Goal: Task Accomplishment & Management: Manage account settings

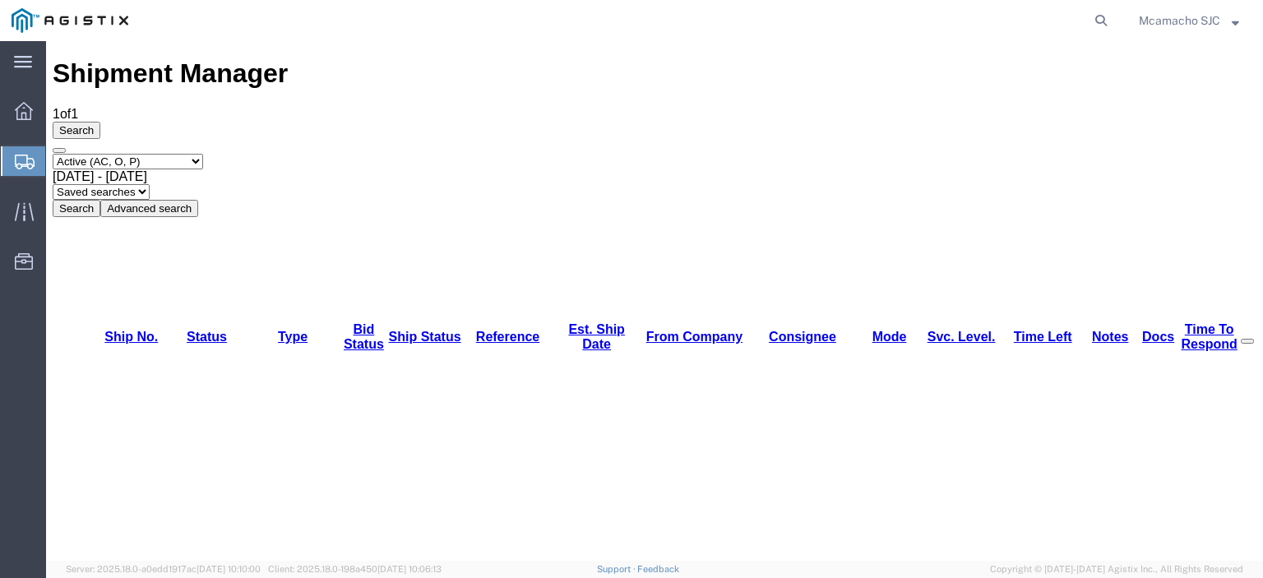
click at [169, 154] on select "Select status Active (AC, O, P) All Approved Awaiting Confirmation (AC) Booked …" at bounding box center [128, 162] width 150 height 16
select select "ALL"
click at [53, 154] on select "Select status Active (AC, O, P) All Approved Awaiting Confirmation (AC) Booked …" at bounding box center [128, 162] width 150 height 16
click at [100, 200] on button "Search" at bounding box center [77, 208] width 48 height 17
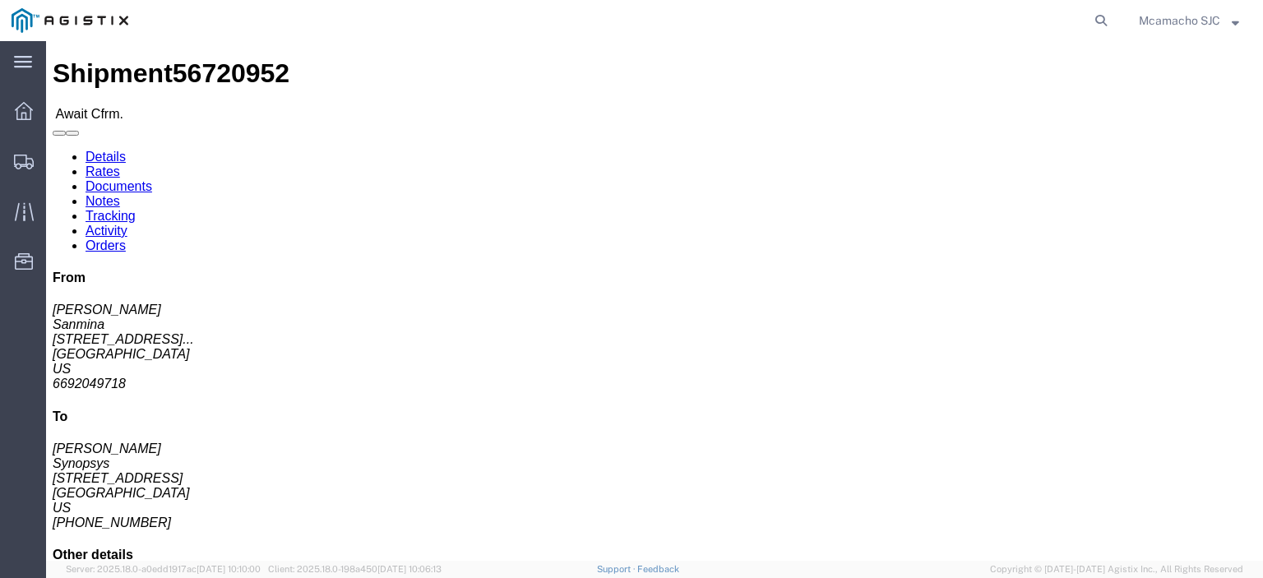
click link "Confirm"
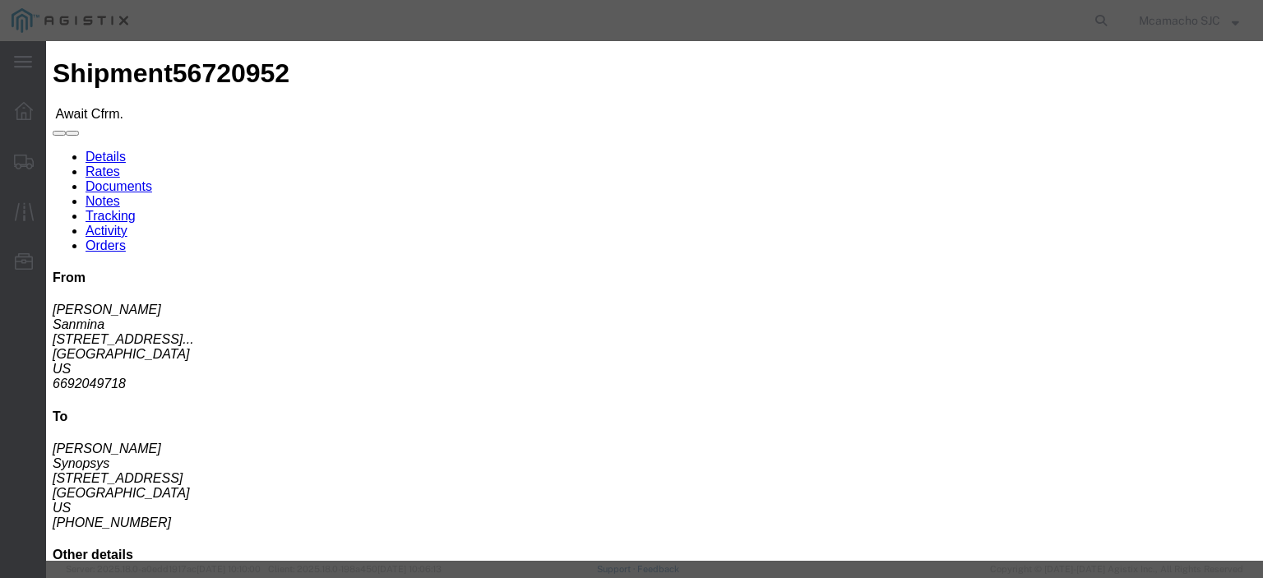
click input "text"
paste input "1000984681"
type input "1000984681"
type input "[PERSON_NAME]"
type input "4084571280"
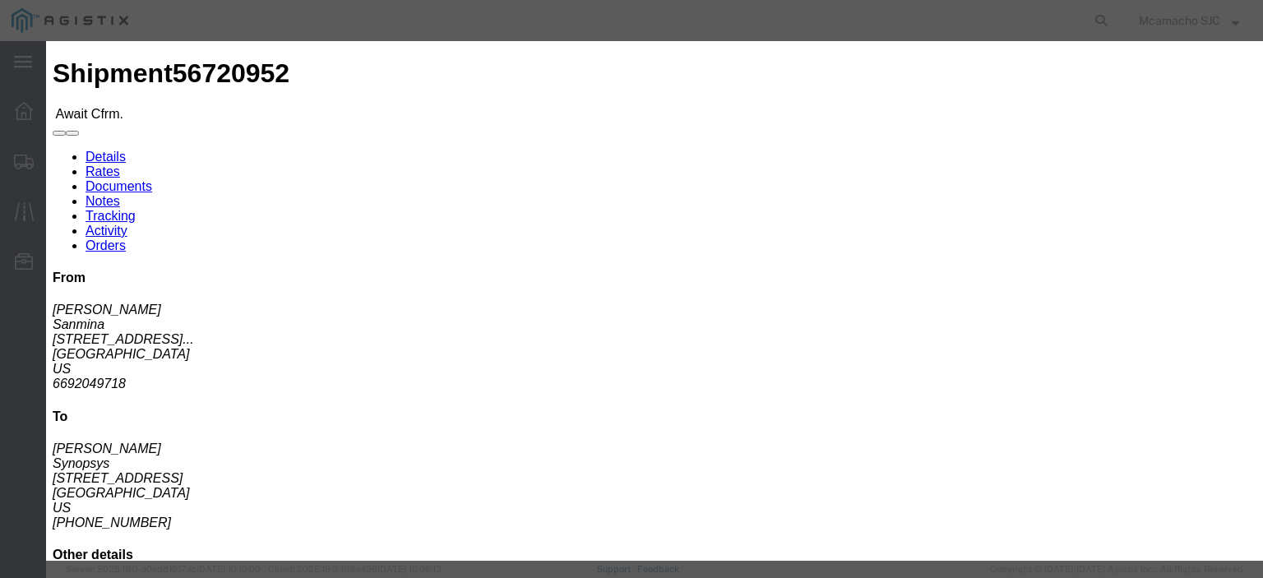
select select "0000"
select select "1400"
click td "4"
type input "[DATE]"
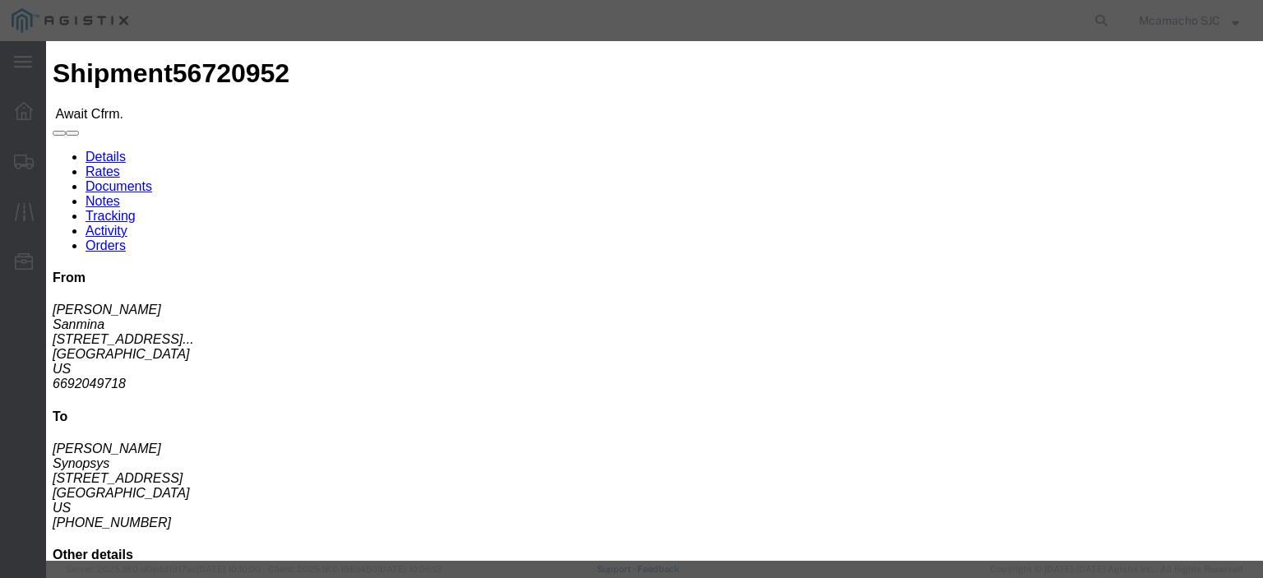
click select "Select Midnight 1 am 2 am 3 am 4 am 5 am 6 am 7 am 8 am 9 am 10 am 11 am 12 Noo…"
select select "1600"
click select "Select Midnight 1 am 2 am 3 am 4 am 5 am 6 am 7 am 8 am 9 am 10 am 11 am 12 Noo…"
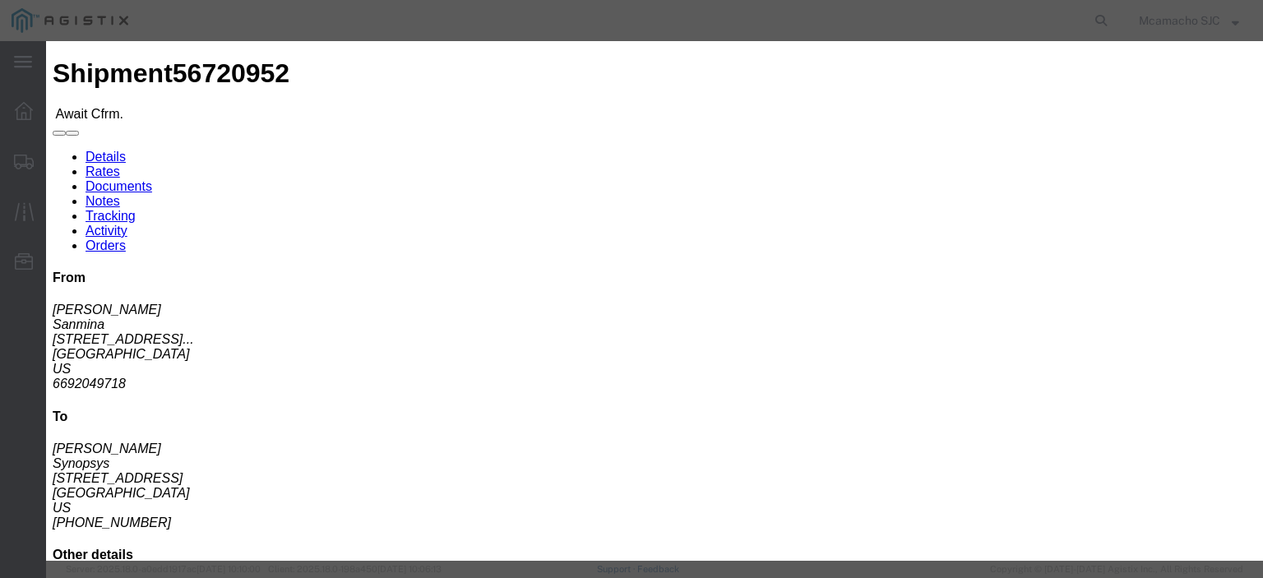
click div "Confirmation Details Use my profile Bill of Lading Number 1000984681 Person Mon…"
click button "Submit"
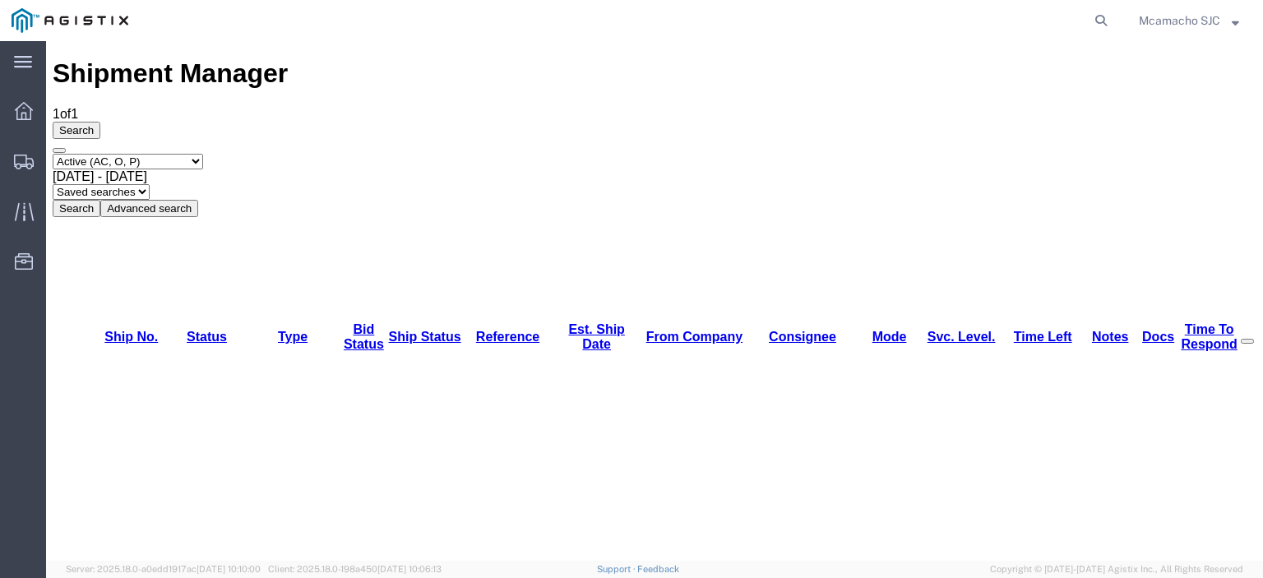
click at [182, 154] on select "Select status Active (AC, O, P) All Approved Awaiting Confirmation (AC) Booked …" at bounding box center [128, 162] width 150 height 16
select select "BOOK"
click at [53, 154] on select "Select status Active (AC, O, P) All Approved Awaiting Confirmation (AC) Booked …" at bounding box center [128, 162] width 150 height 16
click at [100, 200] on button "Search" at bounding box center [77, 208] width 48 height 17
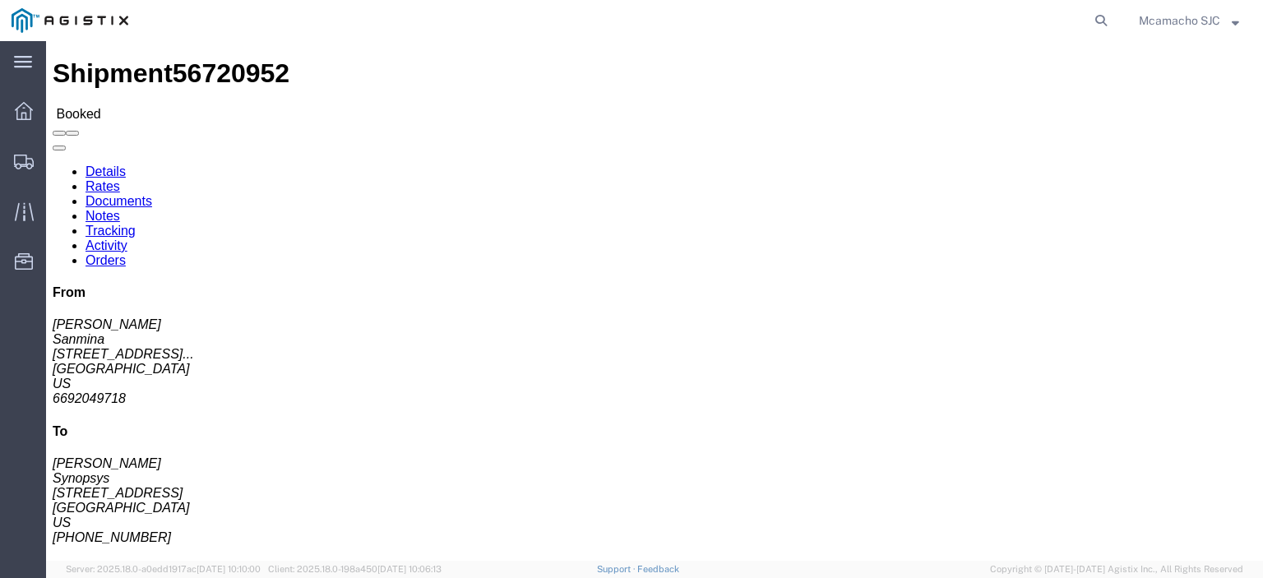
click link "Documents"
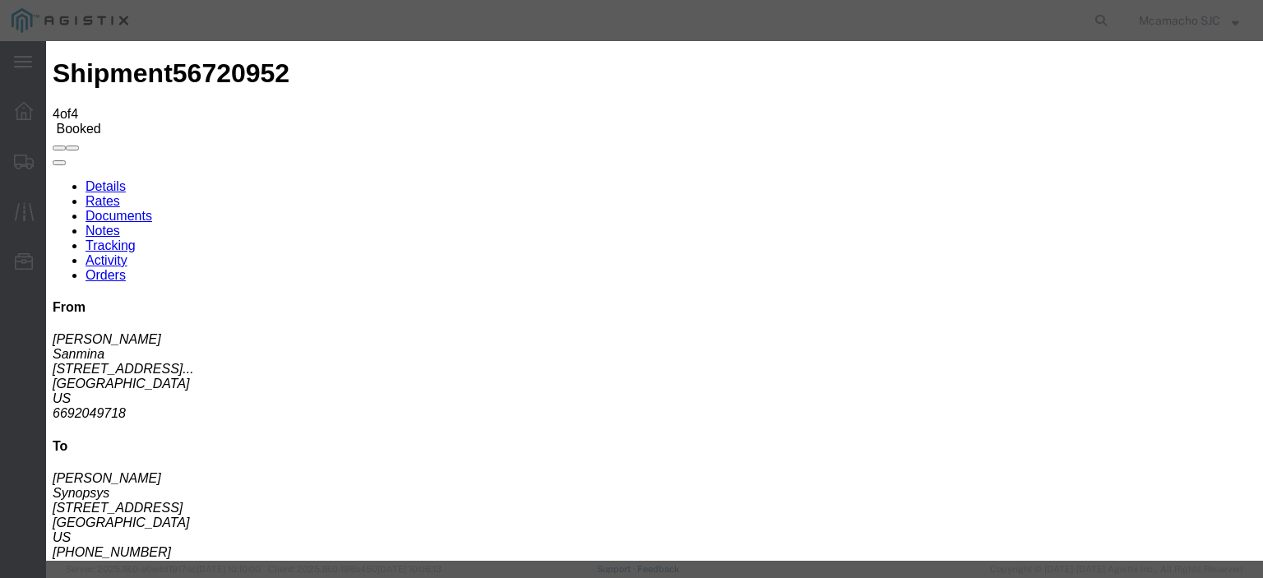
type input "C:\fakepath\1000984681.pdf"
type input "AIRGROUP"
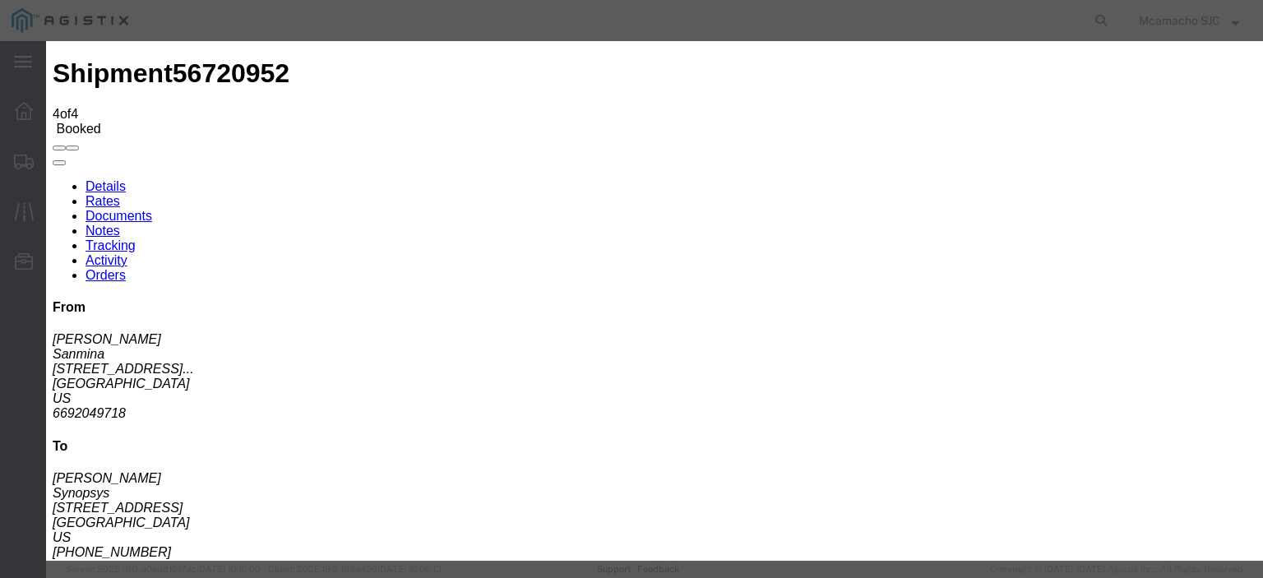
type input "HAWB"
select select "BILL_OF_LADING"
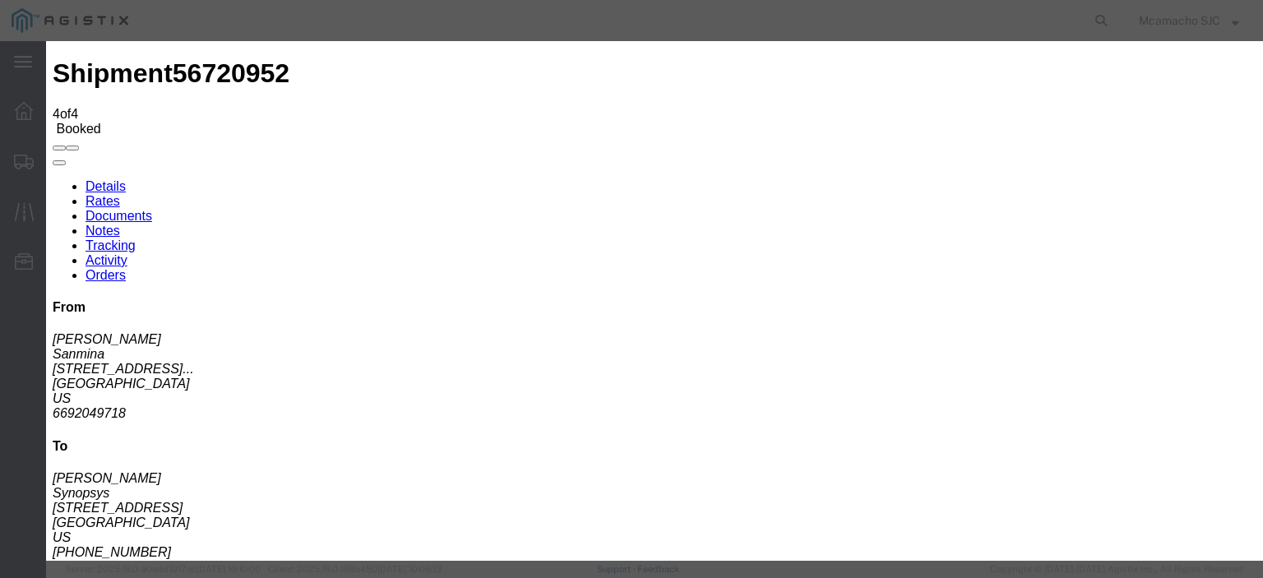
select select
